Goal: Find contact information: Find contact information

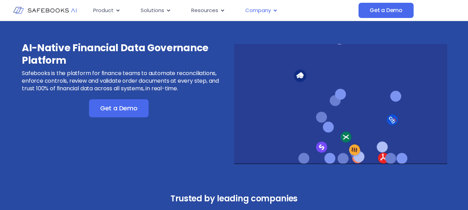
click at [256, 11] on span "Company" at bounding box center [258, 11] width 26 height 8
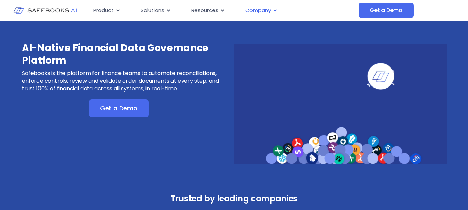
click at [245, 10] on span "Company" at bounding box center [258, 11] width 26 height 8
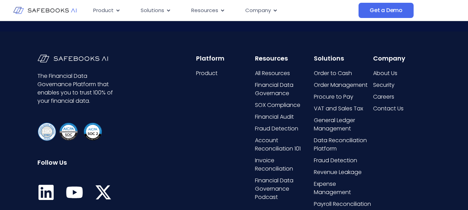
scroll to position [1699, 0]
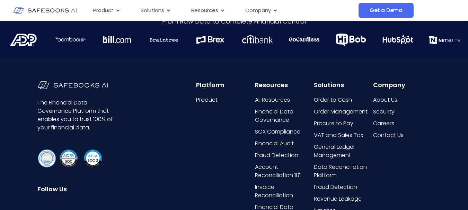
click at [392, 133] on span "Contact Us" at bounding box center [388, 135] width 30 height 8
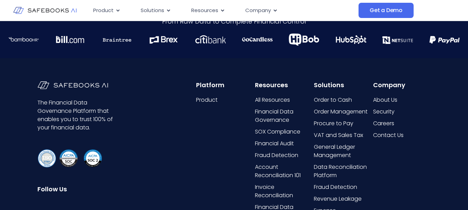
click at [380, 135] on span "Contact Us" at bounding box center [388, 135] width 30 height 8
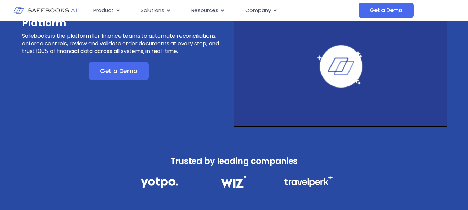
scroll to position [0, 0]
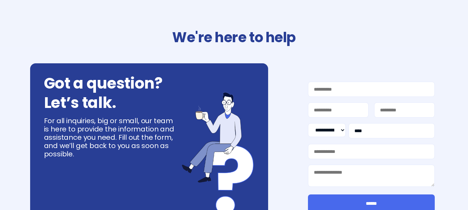
select select "**"
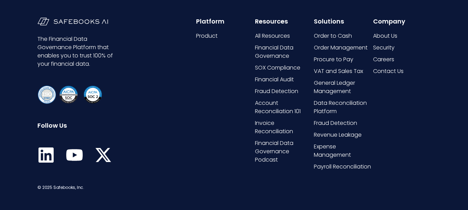
scroll to position [464, 0]
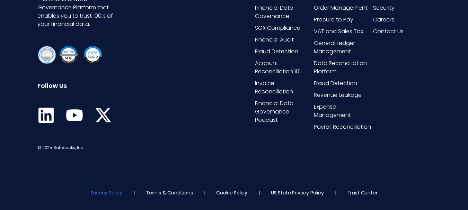
click at [108, 191] on link "Privacy Policy" at bounding box center [107, 192] width 32 height 7
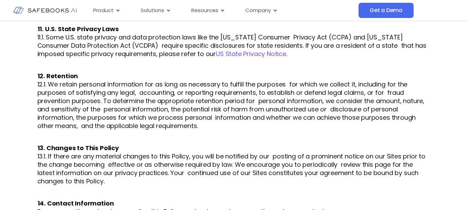
scroll to position [1489, 0]
